Goal: Navigation & Orientation: Find specific page/section

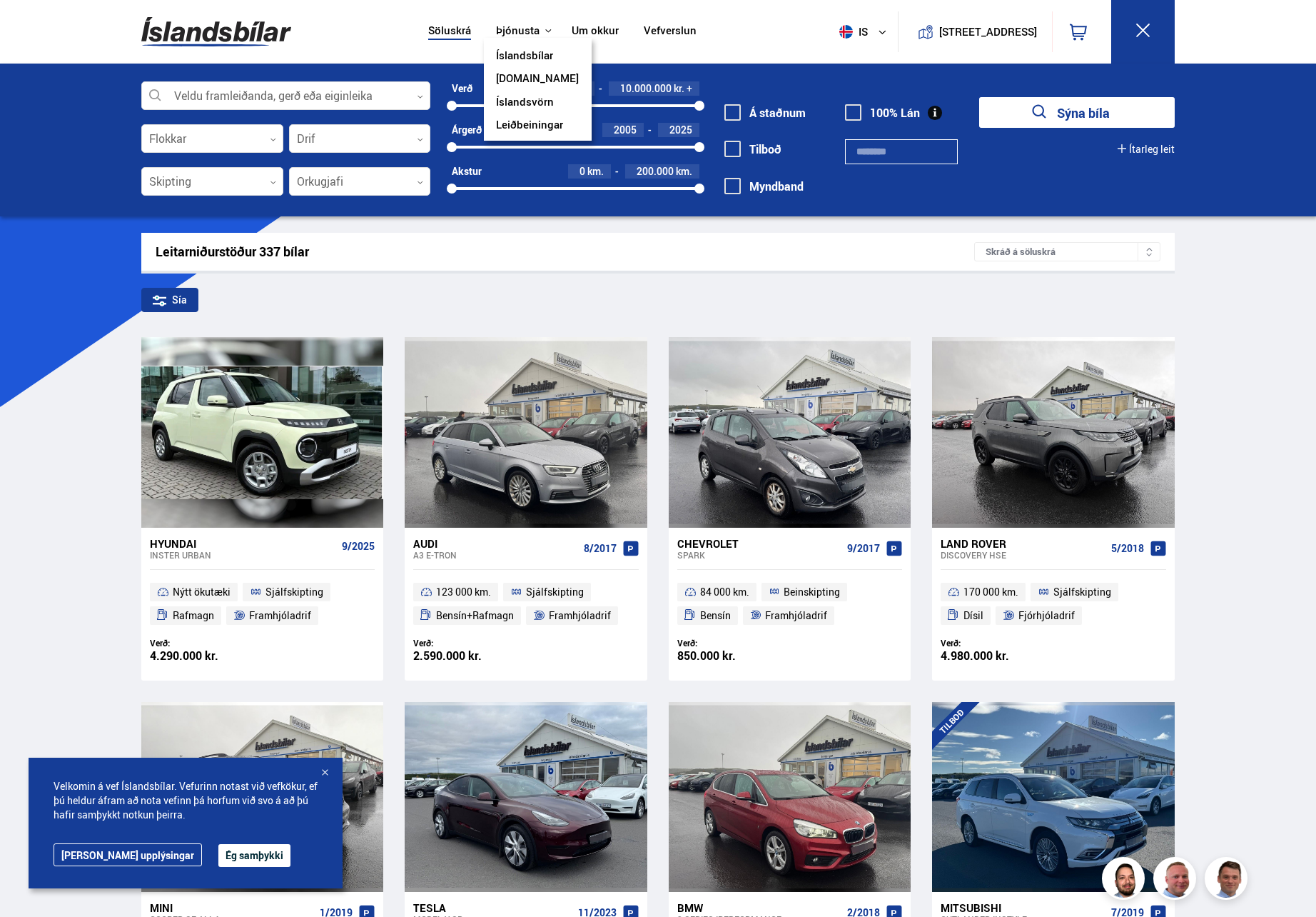
click at [532, 54] on link "Íslandsbílar" at bounding box center [524, 57] width 57 height 15
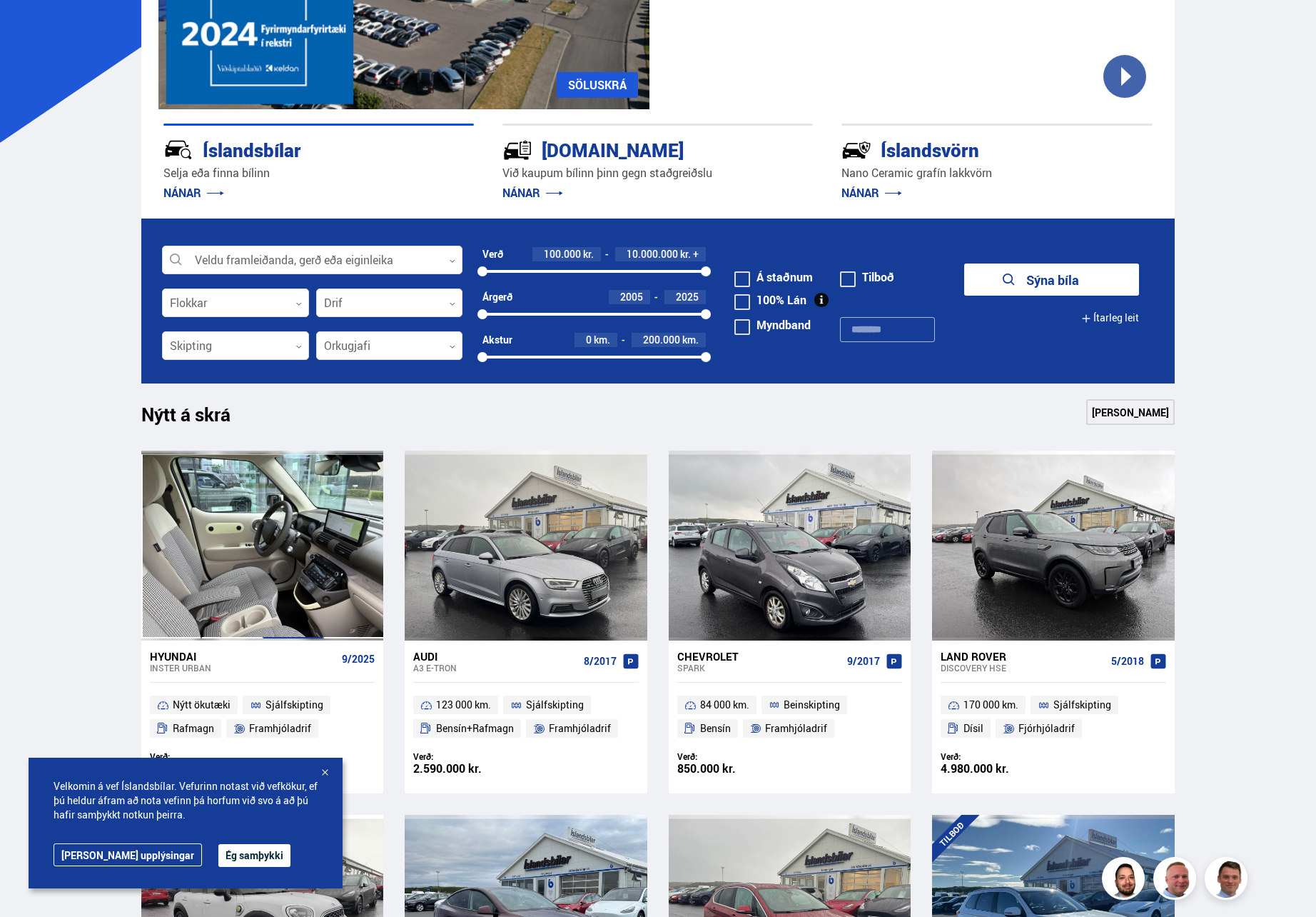
scroll to position [71, 0]
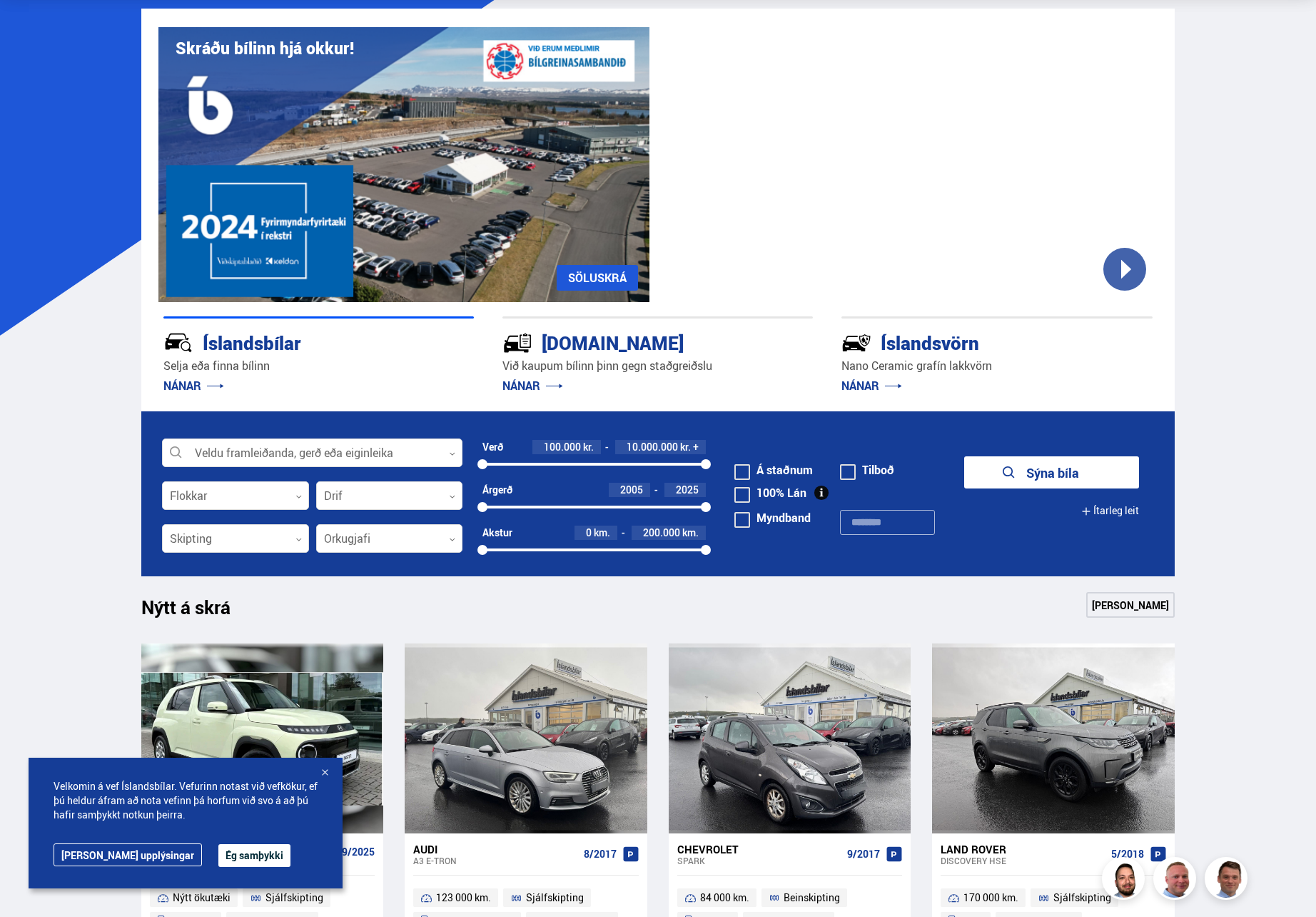
click at [200, 385] on link "NÁNAR" at bounding box center [194, 386] width 61 height 16
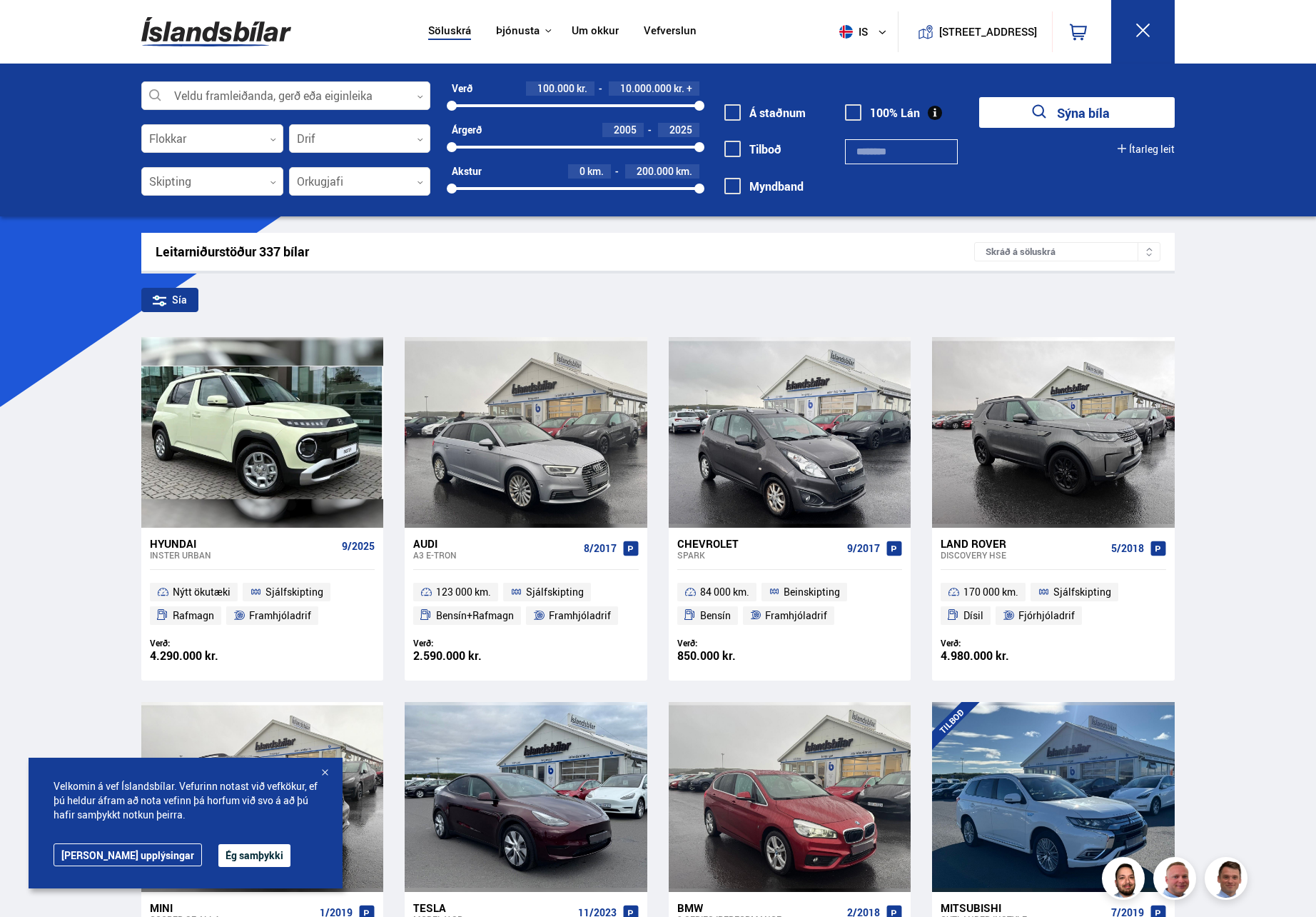
click at [592, 32] on link "Um okkur" at bounding box center [595, 32] width 47 height 15
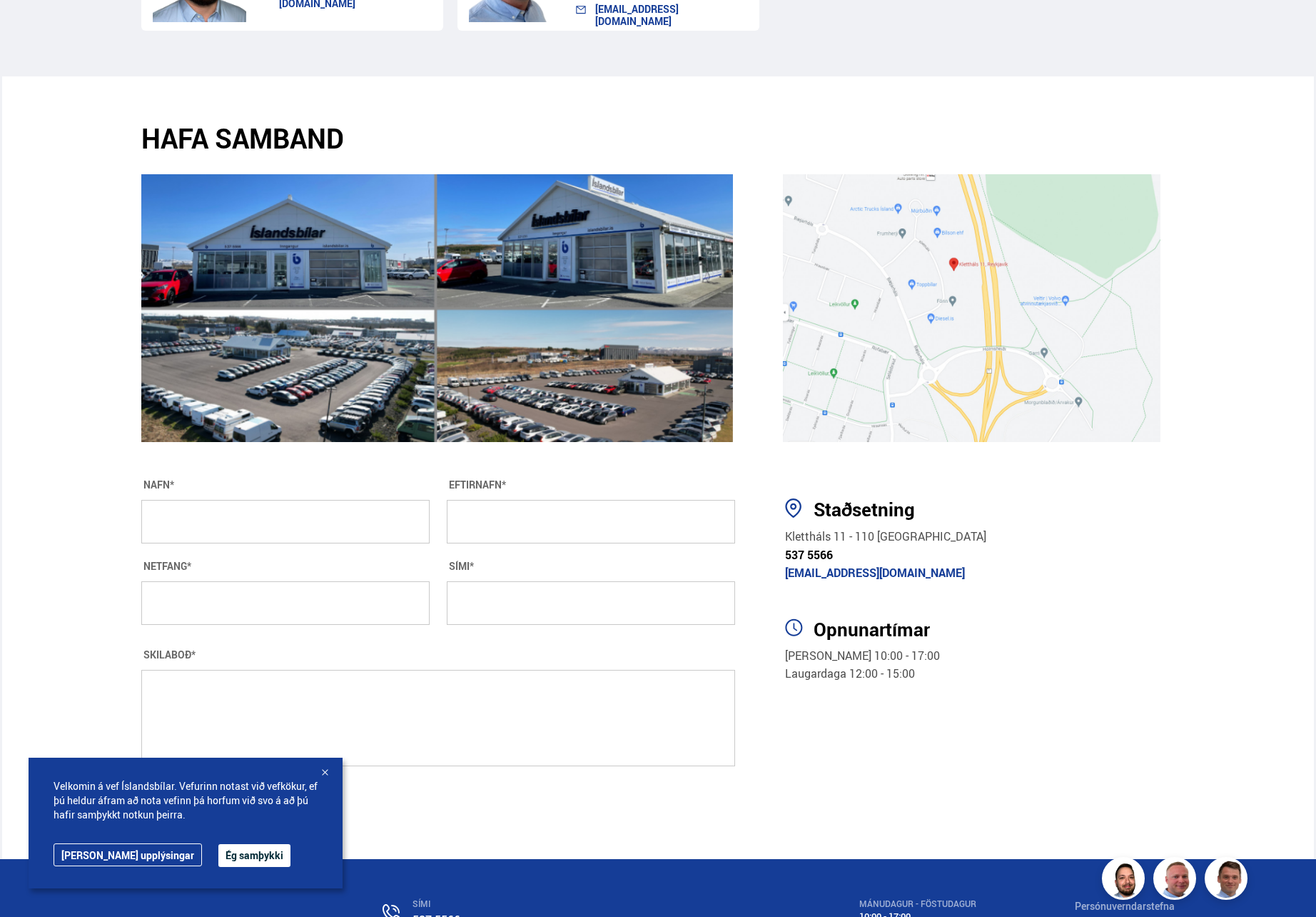
scroll to position [2129, 0]
